Goal: Task Accomplishment & Management: Manage account settings

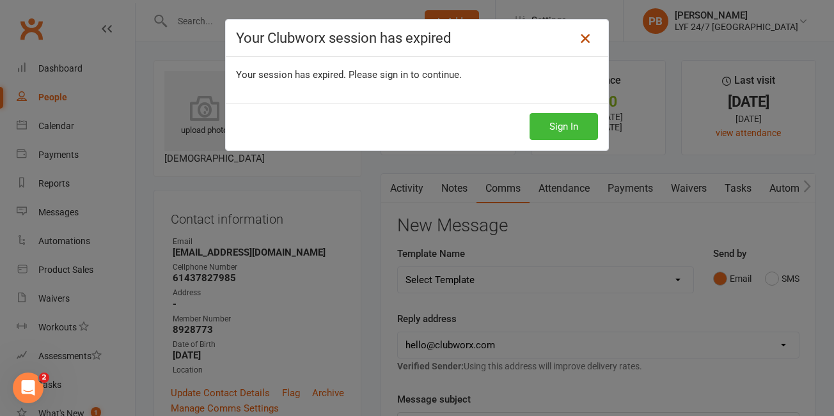
click at [588, 42] on icon at bounding box center [585, 38] width 15 height 15
click at [566, 127] on button "Sign In" at bounding box center [564, 126] width 68 height 27
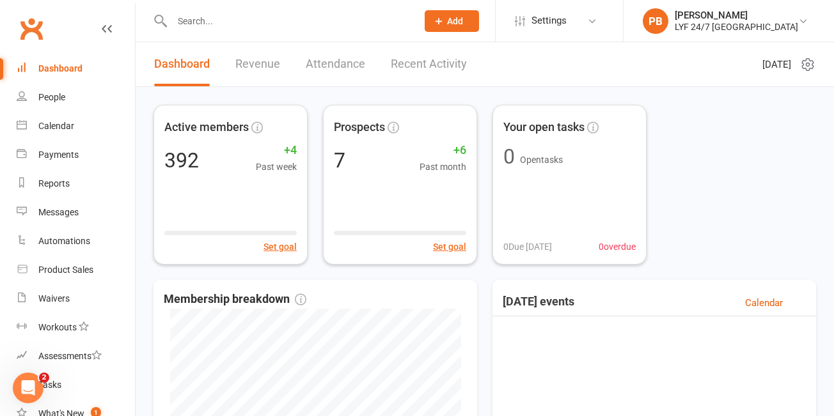
click at [255, 24] on input "text" at bounding box center [288, 21] width 240 height 18
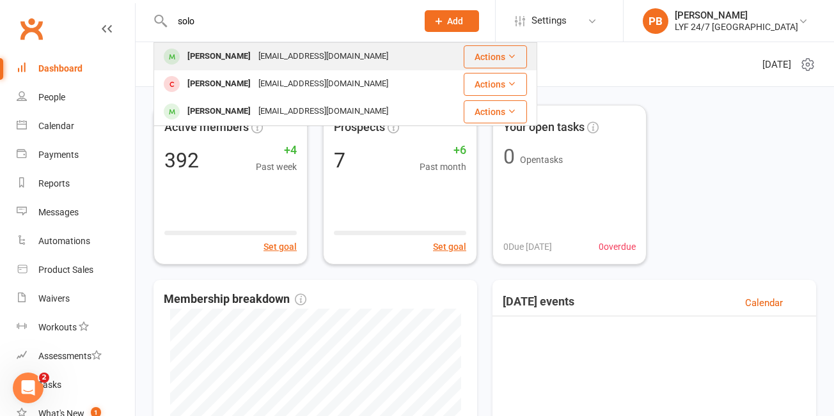
type input "solo"
click at [227, 51] on div "[PERSON_NAME]" at bounding box center [219, 56] width 71 height 19
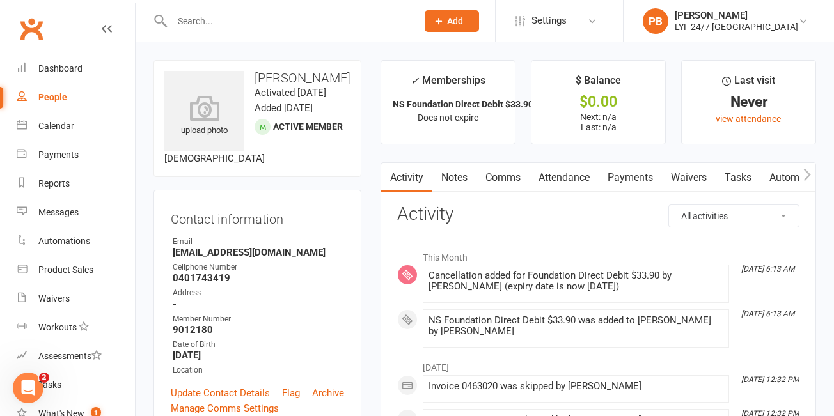
click at [250, 33] on div at bounding box center [281, 21] width 255 height 42
click at [250, 32] on div at bounding box center [281, 21] width 255 height 42
click at [235, 23] on input "text" at bounding box center [288, 21] width 240 height 18
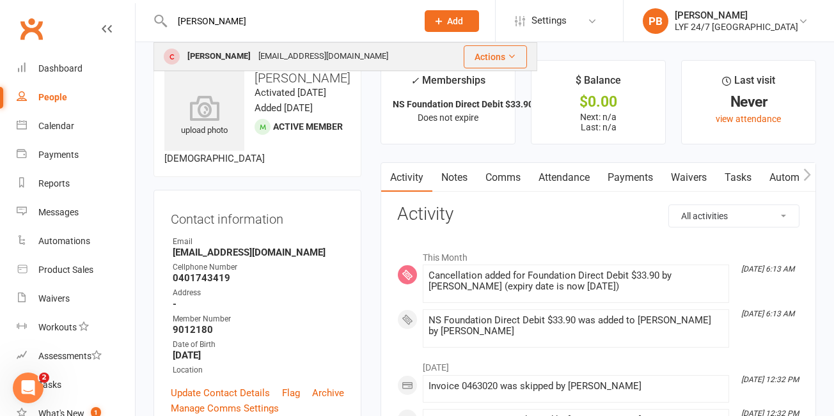
type input "[PERSON_NAME]"
click at [210, 58] on div "[PERSON_NAME]" at bounding box center [219, 56] width 71 height 19
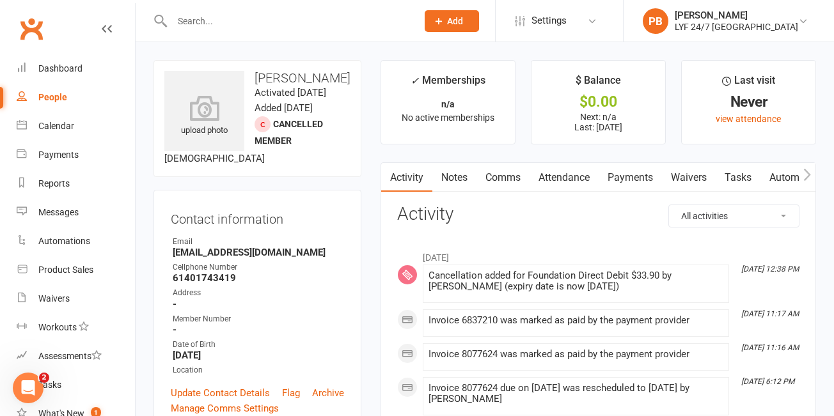
click at [216, 5] on div at bounding box center [281, 21] width 255 height 42
click at [216, 19] on input "text" at bounding box center [288, 21] width 240 height 18
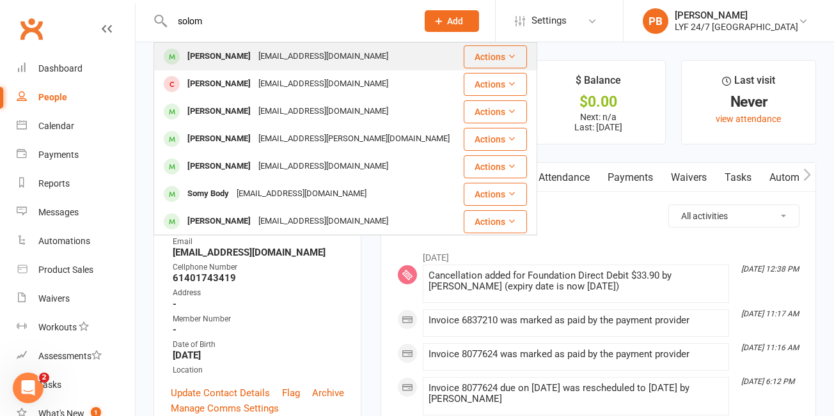
type input "solom"
click at [193, 54] on div "[PERSON_NAME]" at bounding box center [219, 56] width 71 height 19
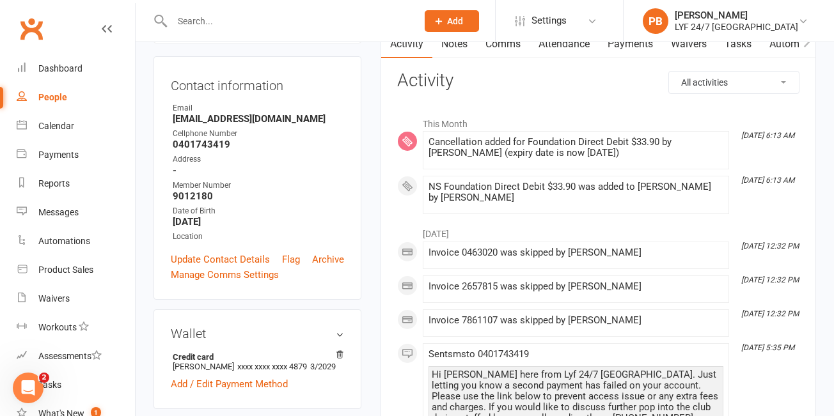
scroll to position [155, 0]
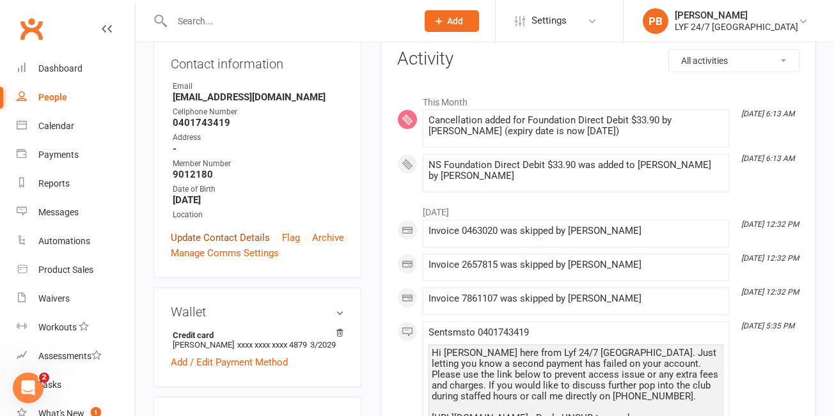
click at [249, 235] on link "Update Contact Details" at bounding box center [220, 237] width 99 height 15
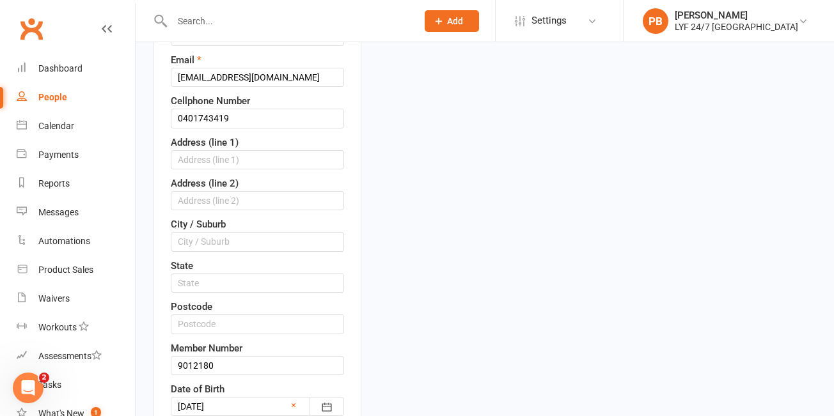
scroll to position [303, 0]
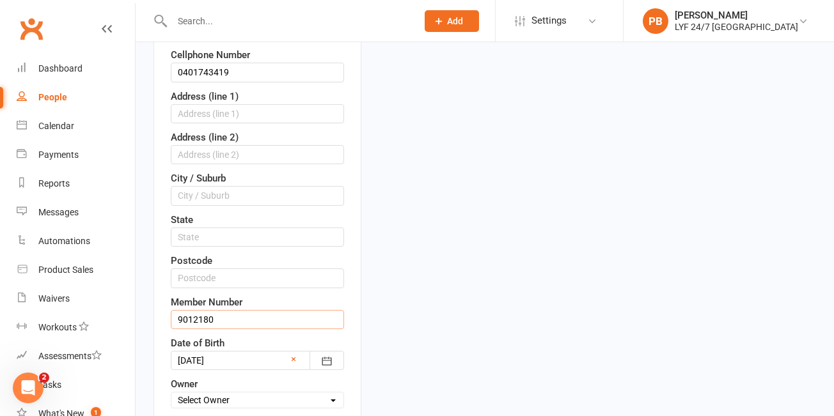
drag, startPoint x: 223, startPoint y: 318, endPoint x: 146, endPoint y: 317, distance: 76.8
paste input "889751"
click at [192, 326] on input "8897510" at bounding box center [257, 319] width 173 height 19
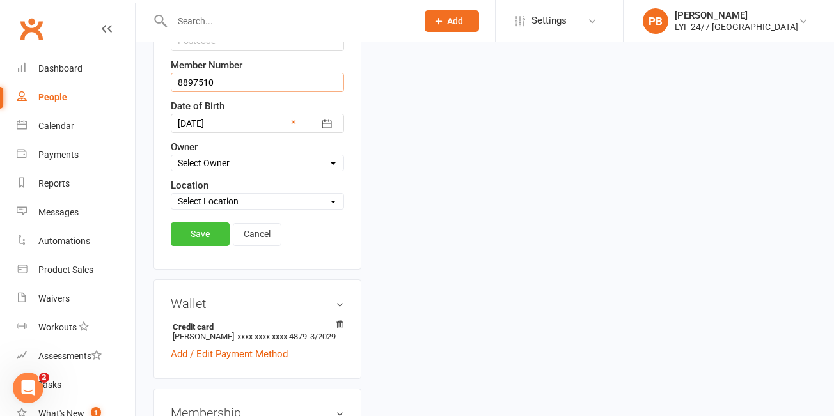
type input "8897510"
click at [195, 237] on link "Save" at bounding box center [200, 234] width 59 height 23
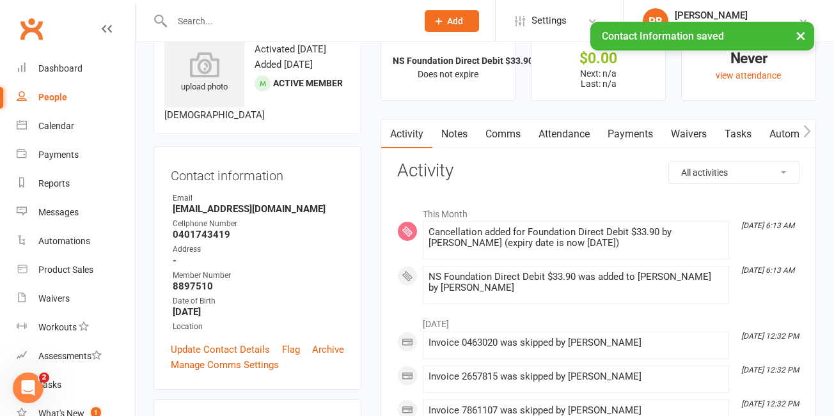
scroll to position [20, 0]
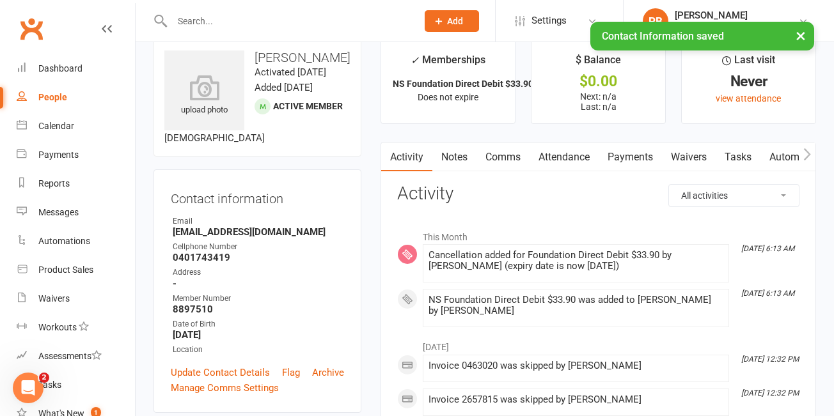
click at [811, 155] on button "button" at bounding box center [807, 157] width 16 height 29
click at [780, 156] on link "Access Control" at bounding box center [783, 157] width 85 height 29
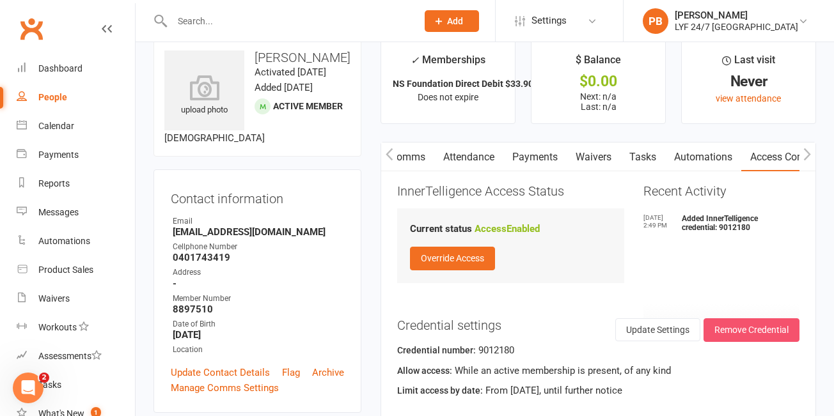
click at [760, 330] on button "Remove Credential" at bounding box center [752, 330] width 96 height 23
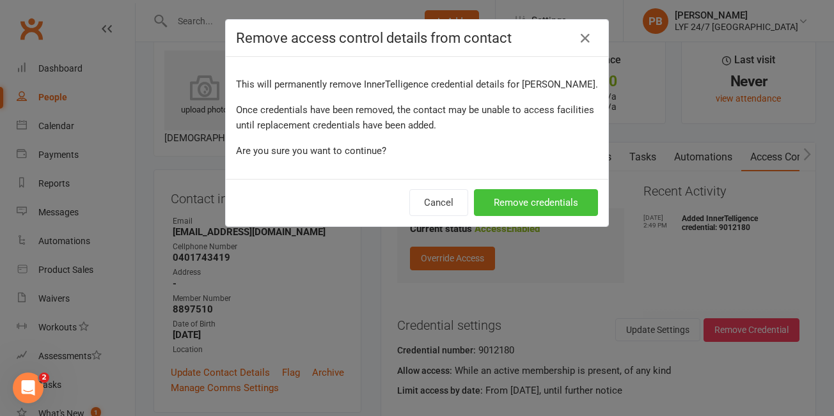
click at [544, 204] on button "Remove credentials" at bounding box center [536, 202] width 124 height 27
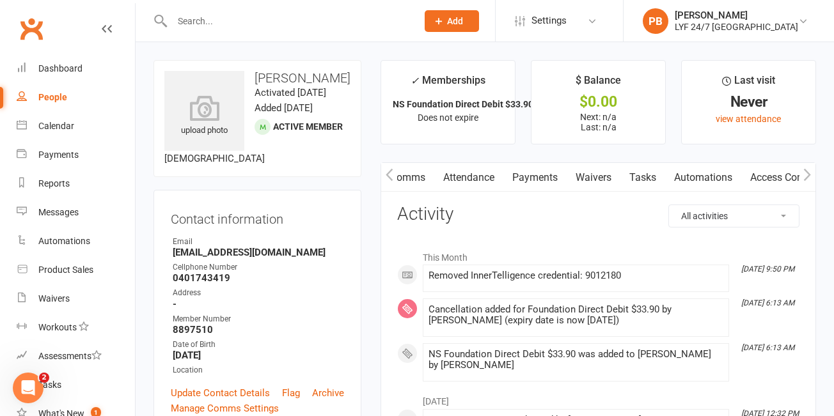
click at [783, 181] on link "Access Control" at bounding box center [783, 177] width 85 height 29
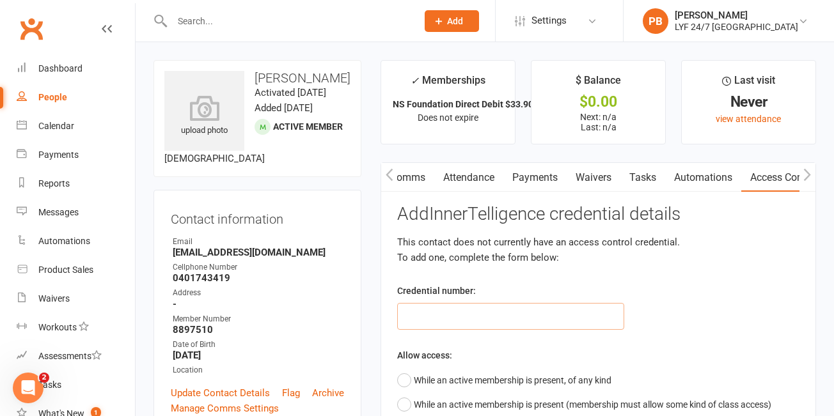
click at [493, 311] on input "text" at bounding box center [510, 316] width 226 height 27
paste input "8897510"
click at [423, 324] on input "8897510" at bounding box center [510, 316] width 226 height 27
type input "8897510"
click at [402, 386] on button "While an active membership is present, of any kind" at bounding box center [504, 380] width 214 height 24
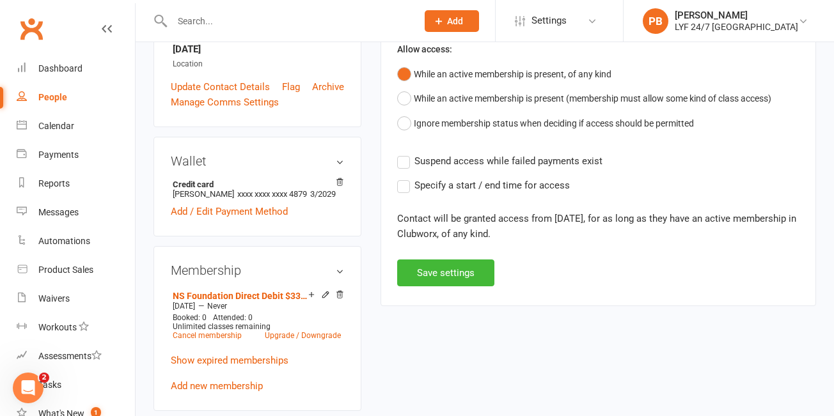
scroll to position [310, 0]
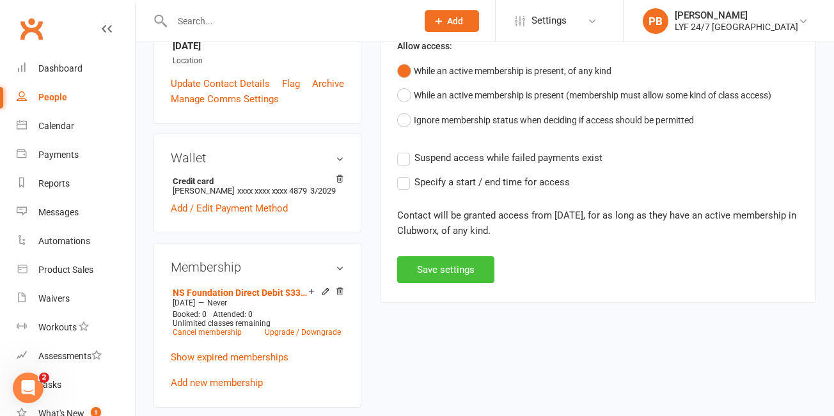
click at [461, 265] on button "Save settings" at bounding box center [445, 269] width 97 height 27
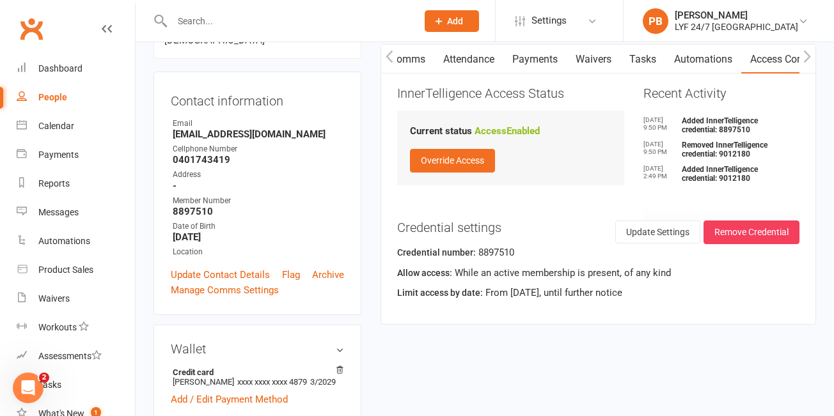
scroll to position [72, 0]
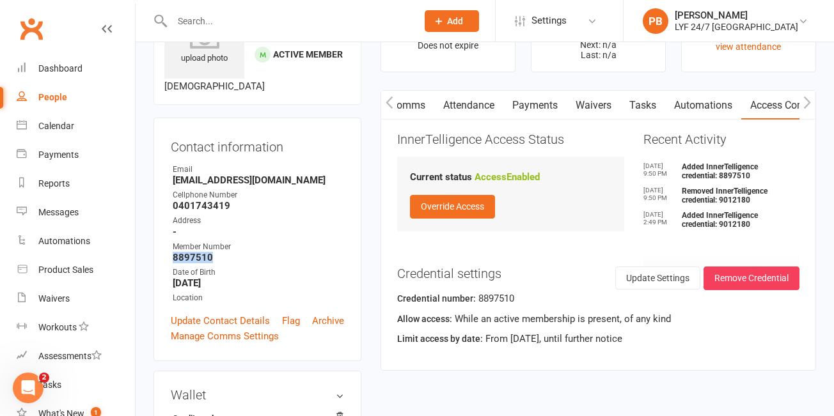
drag, startPoint x: 214, startPoint y: 258, endPoint x: 172, endPoint y: 260, distance: 42.3
click at [173, 260] on strong "8897510" at bounding box center [258, 258] width 171 height 12
copy strong "8897510"
